Goal: Find specific page/section: Find specific page/section

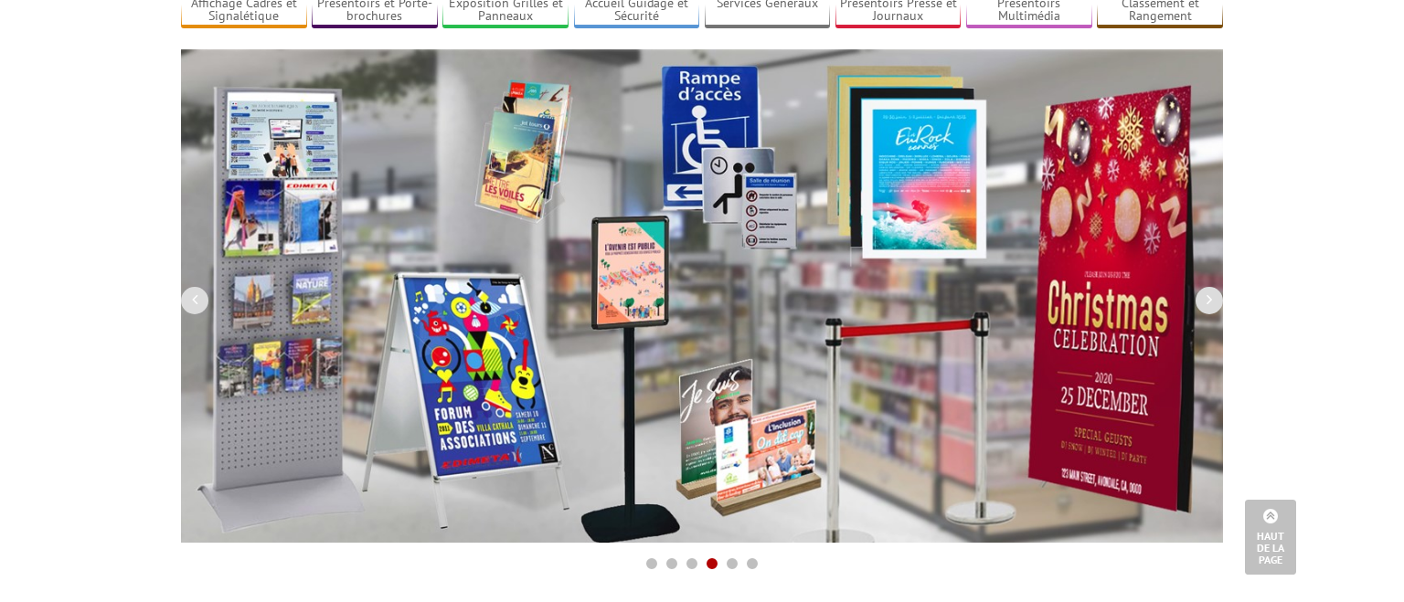
scroll to position [96, 0]
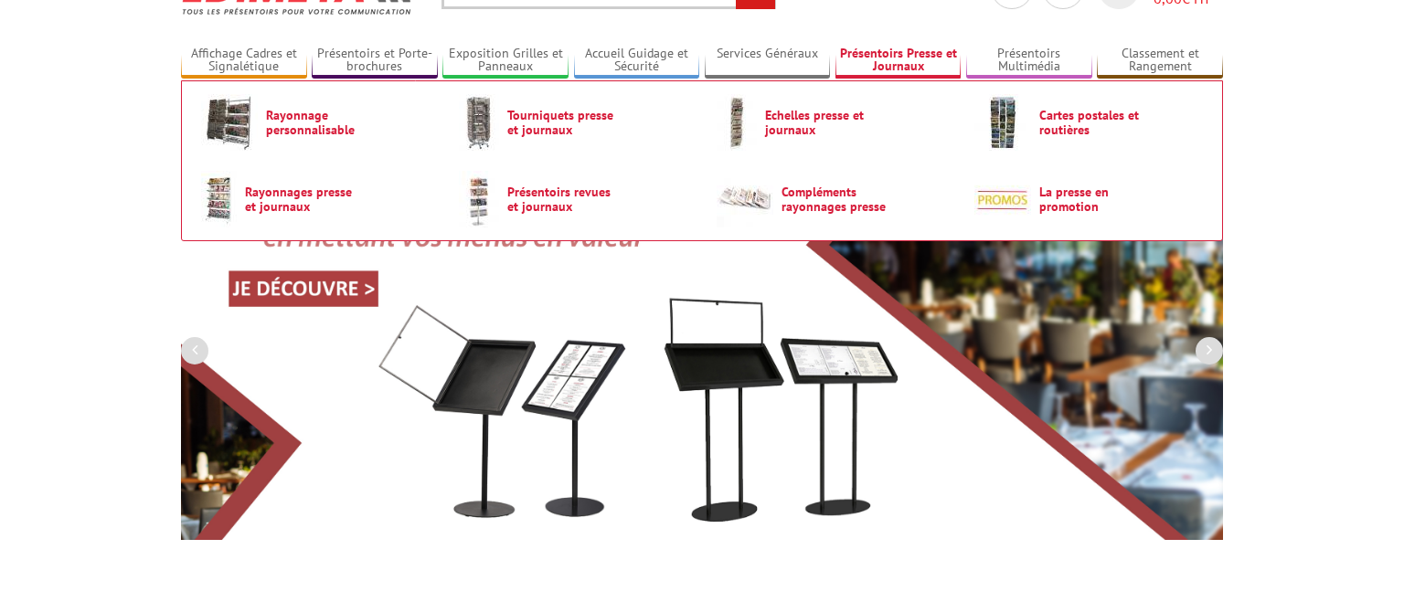
click at [909, 64] on link "Présentoirs Presse et Journaux" at bounding box center [898, 61] width 126 height 30
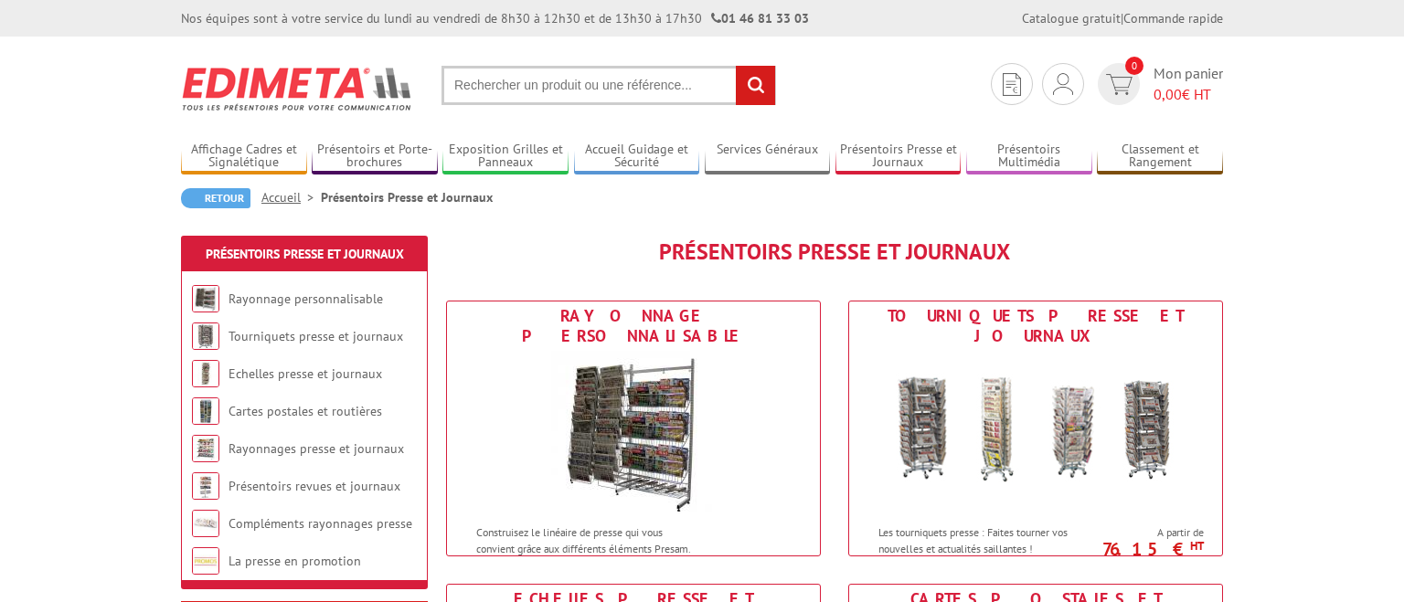
click at [589, 75] on input "text" at bounding box center [608, 85] width 335 height 39
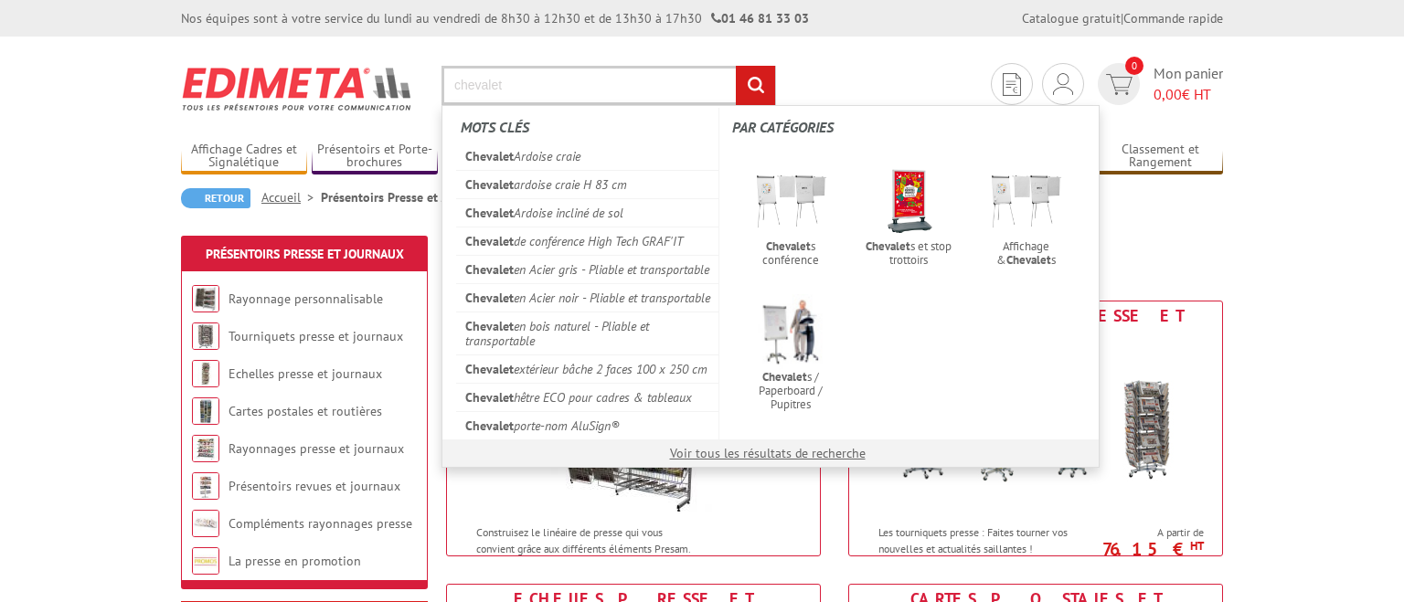
type input "chevalet"
click at [736, 66] on input "rechercher" at bounding box center [755, 85] width 39 height 39
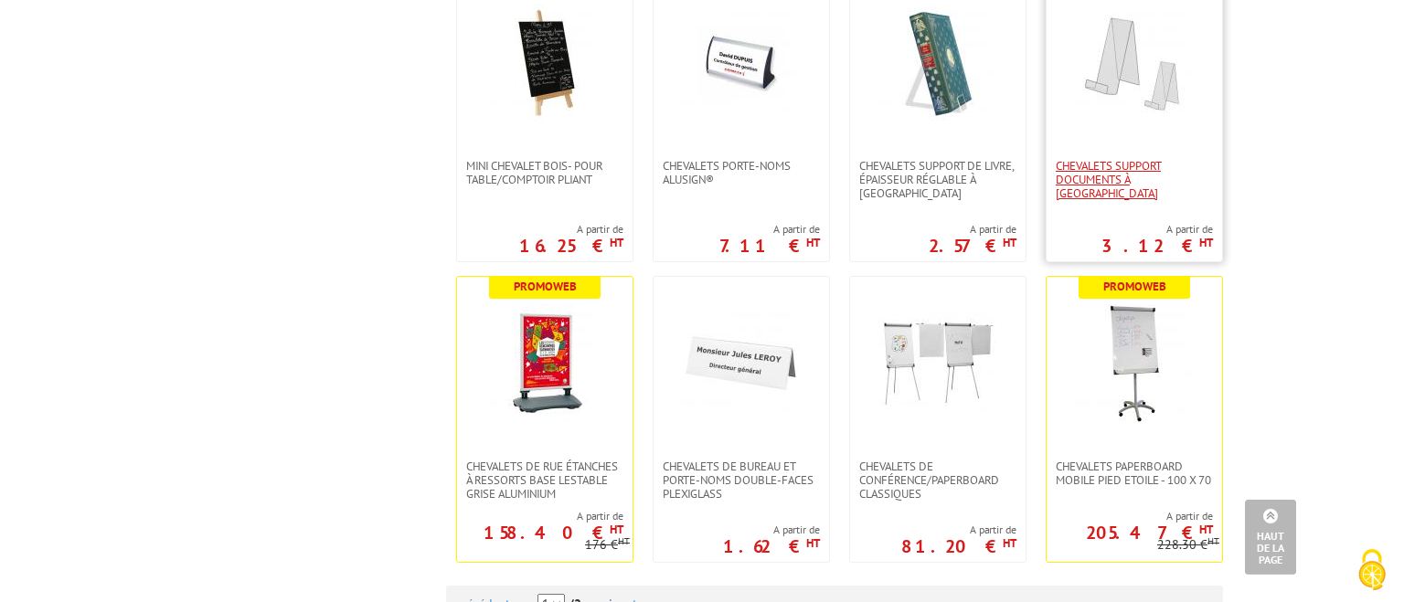
scroll to position [1641, 0]
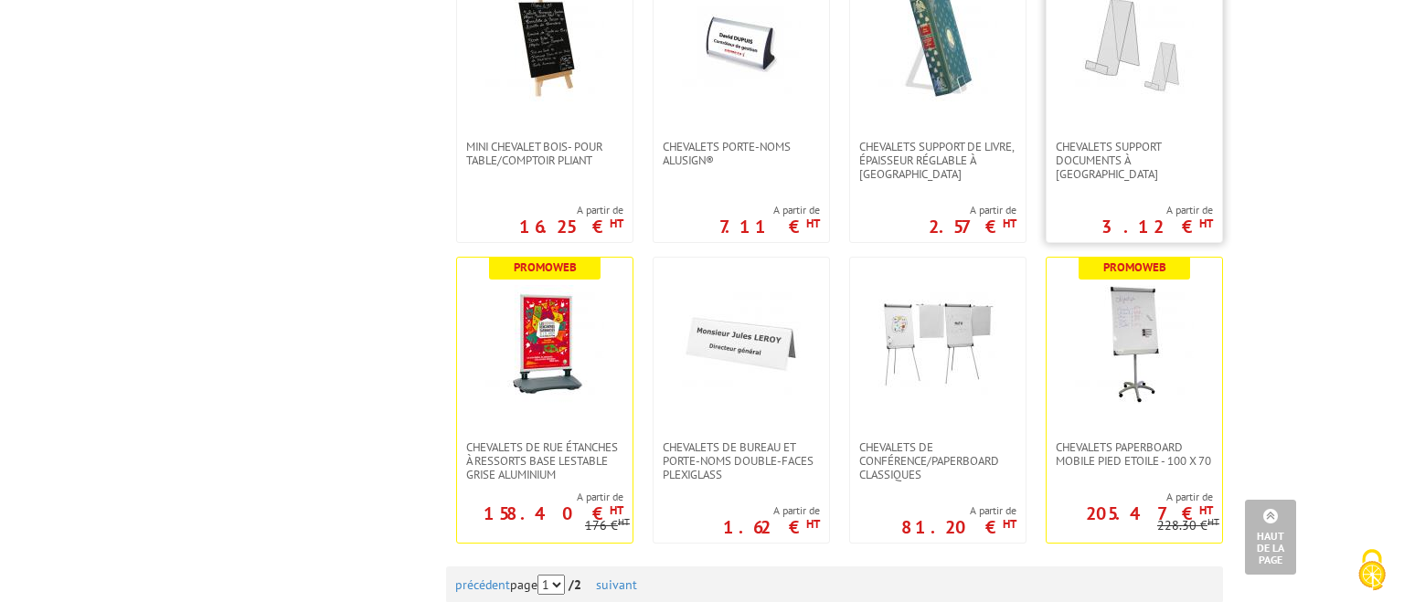
click at [1141, 66] on img at bounding box center [1134, 43] width 119 height 119
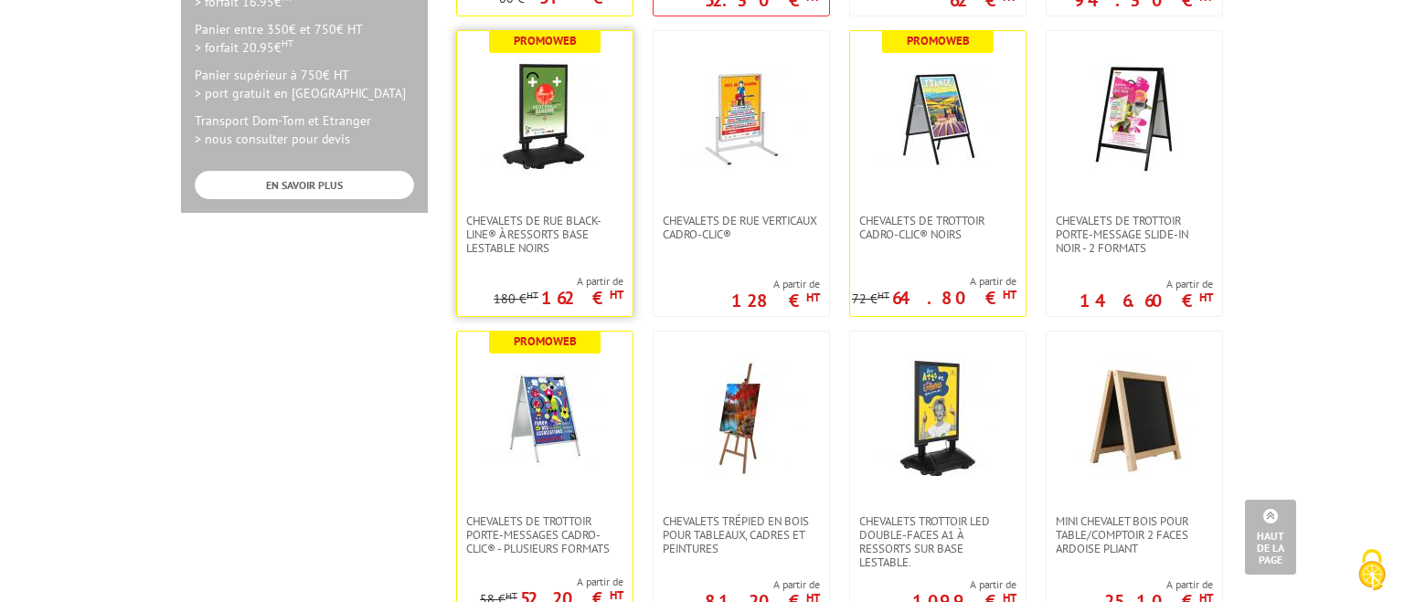
scroll to position [289, 0]
